Goal: Navigation & Orientation: Find specific page/section

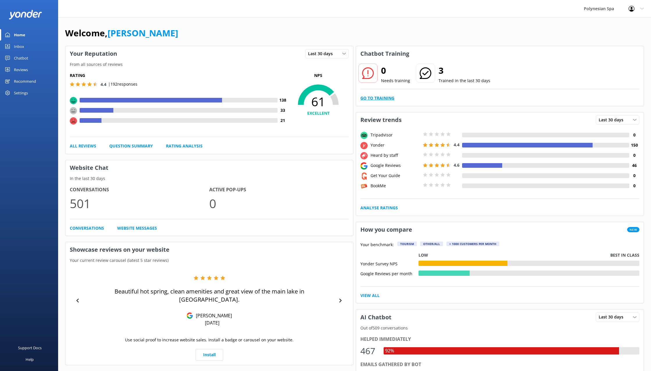
click at [387, 96] on link "Go to Training" at bounding box center [377, 98] width 34 height 6
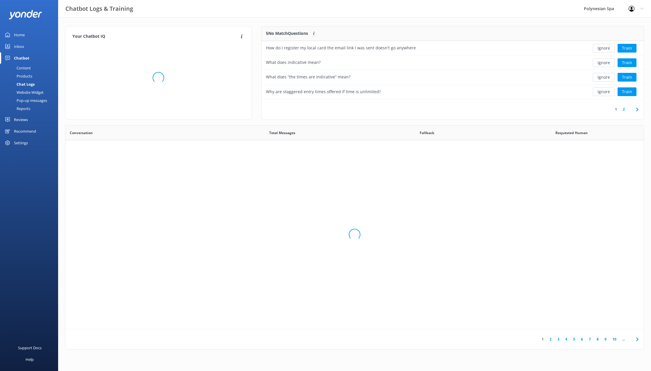
scroll to position [73, 382]
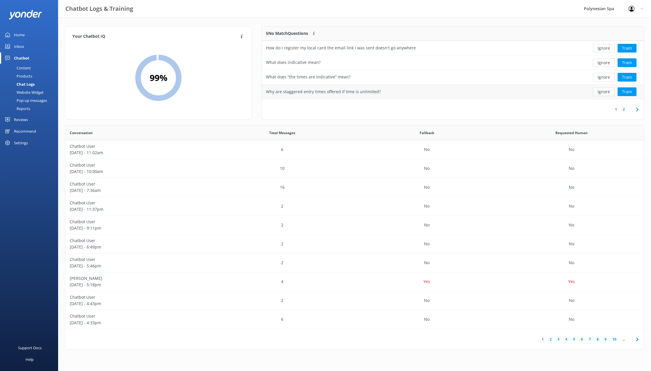
click at [603, 94] on button "Ignore" at bounding box center [604, 91] width 22 height 9
click at [600, 78] on button "Ignore" at bounding box center [604, 77] width 22 height 9
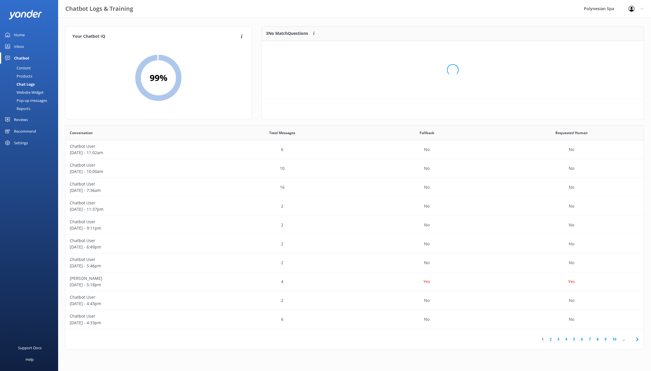
scroll to position [58, 382]
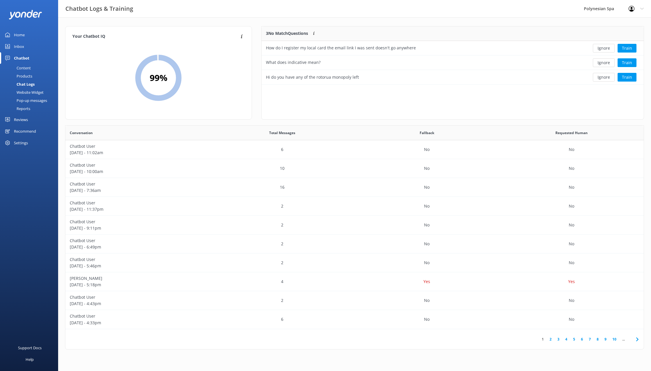
click at [600, 78] on button "Ignore" at bounding box center [604, 77] width 22 height 9
click at [603, 63] on button "Ignore" at bounding box center [604, 62] width 22 height 9
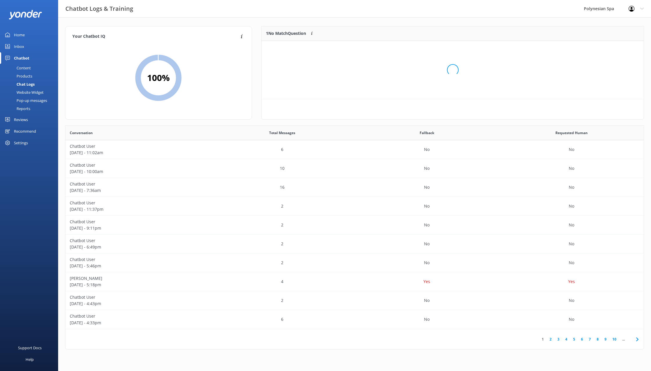
scroll to position [29, 382]
click at [604, 53] on div "Ignore Train" at bounding box center [605, 48] width 78 height 15
click at [604, 46] on button "Ignore" at bounding box center [604, 48] width 22 height 9
click at [604, 46] on div "Loading.." at bounding box center [452, 69] width 371 height 371
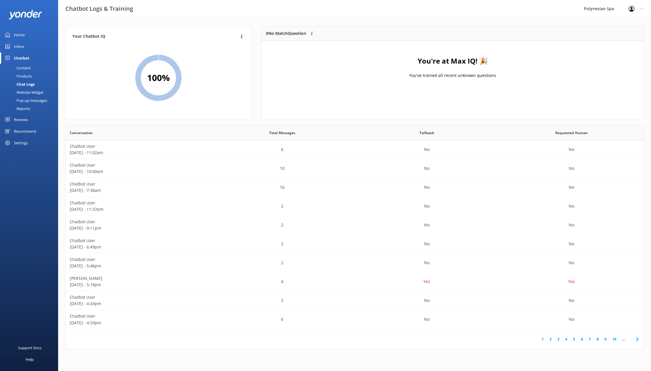
click at [24, 35] on div "Home" at bounding box center [19, 35] width 11 height 12
